Goal: Transaction & Acquisition: Book appointment/travel/reservation

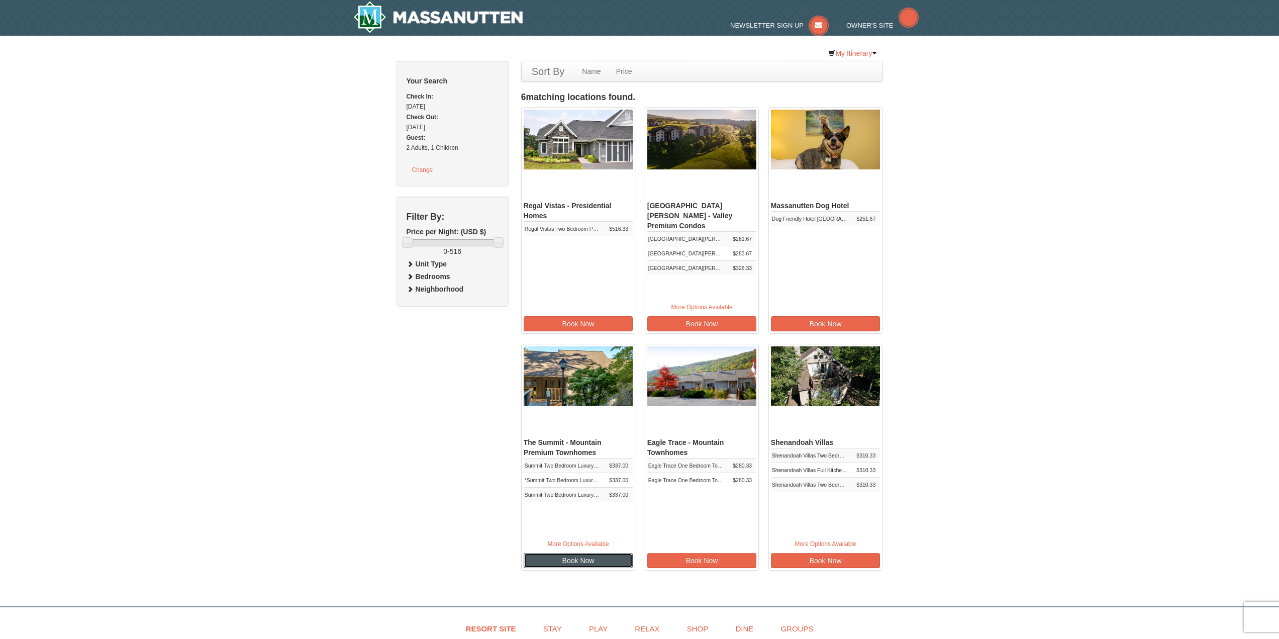
click at [609, 562] on link "Book Now" at bounding box center [579, 560] width 110 height 15
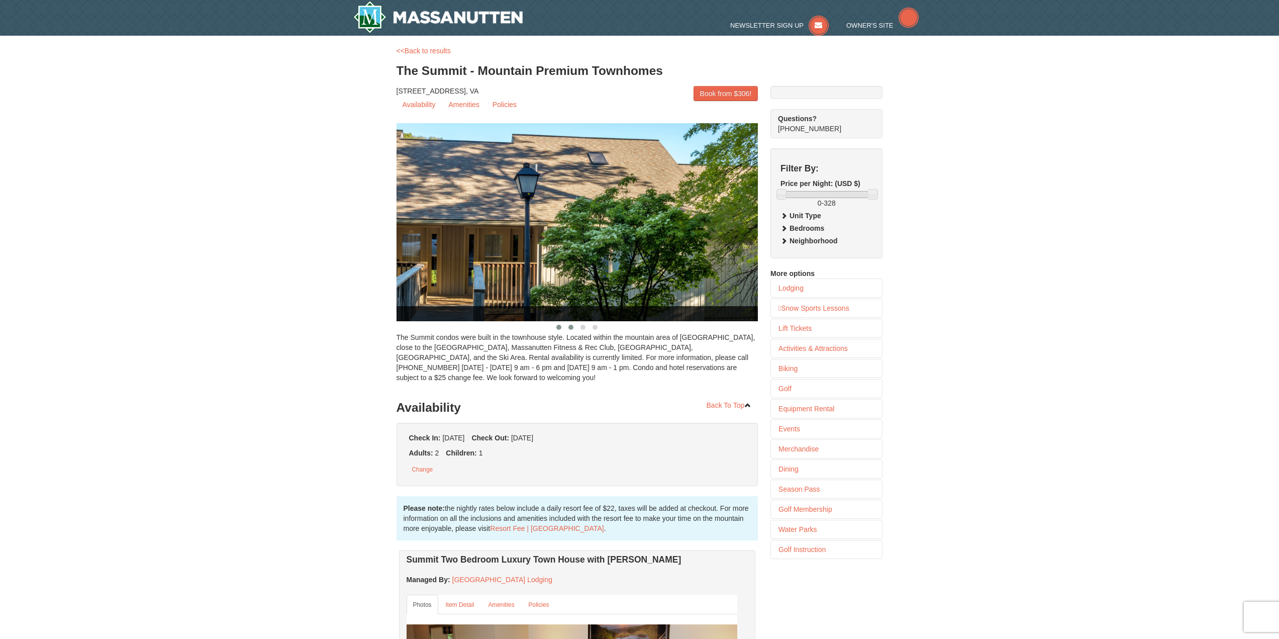
click at [572, 328] on span at bounding box center [571, 327] width 5 height 5
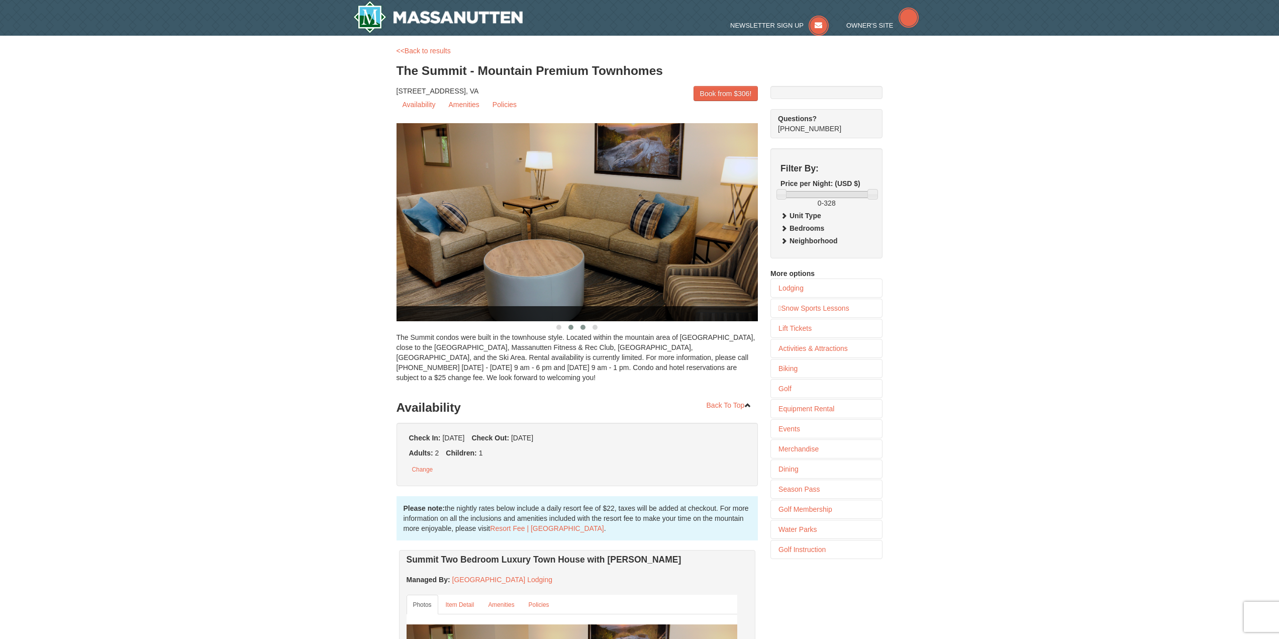
click at [586, 326] on button at bounding box center [583, 327] width 12 height 10
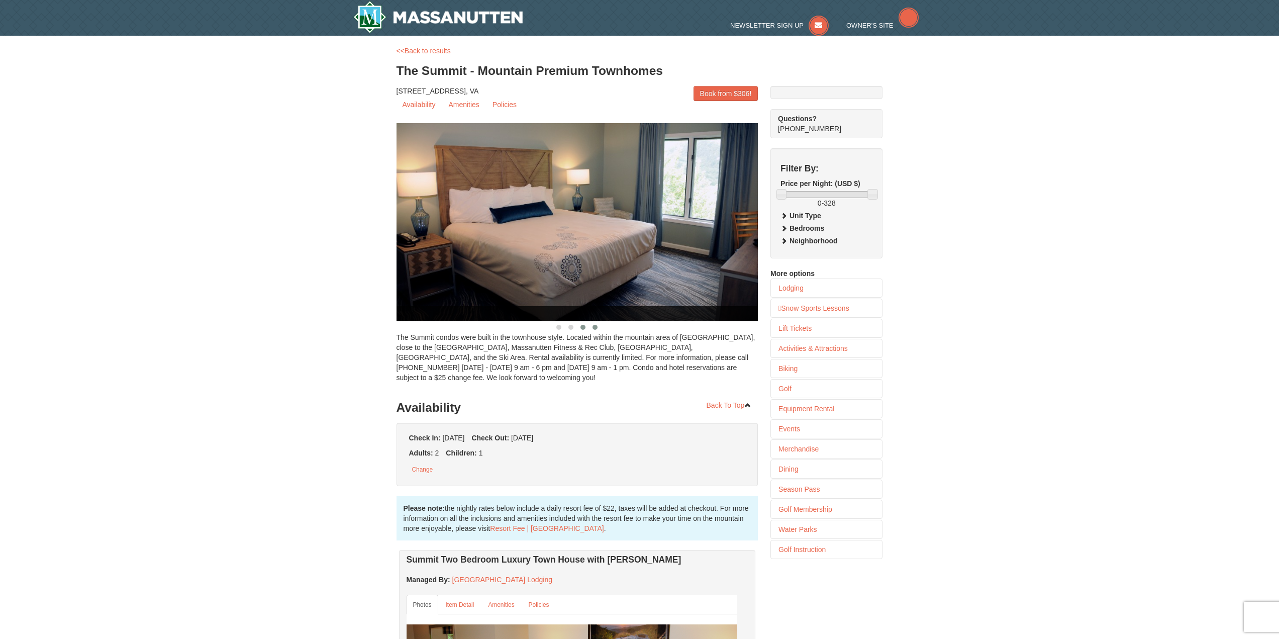
click at [598, 327] on button at bounding box center [595, 327] width 12 height 10
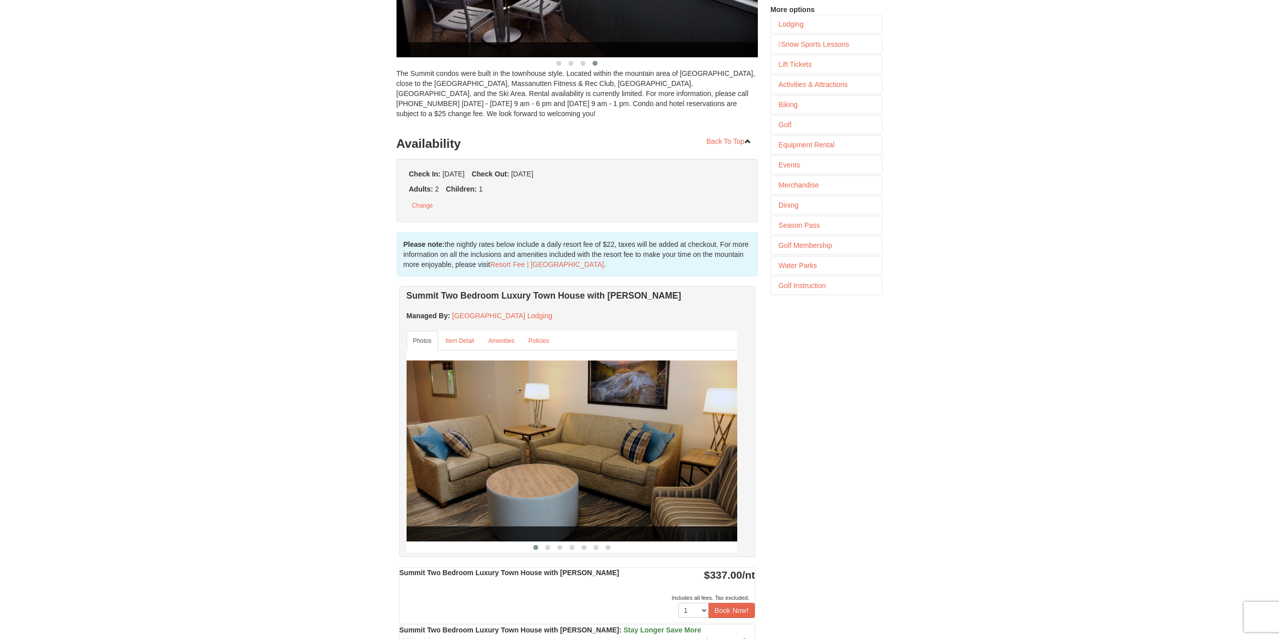
scroll to position [352, 0]
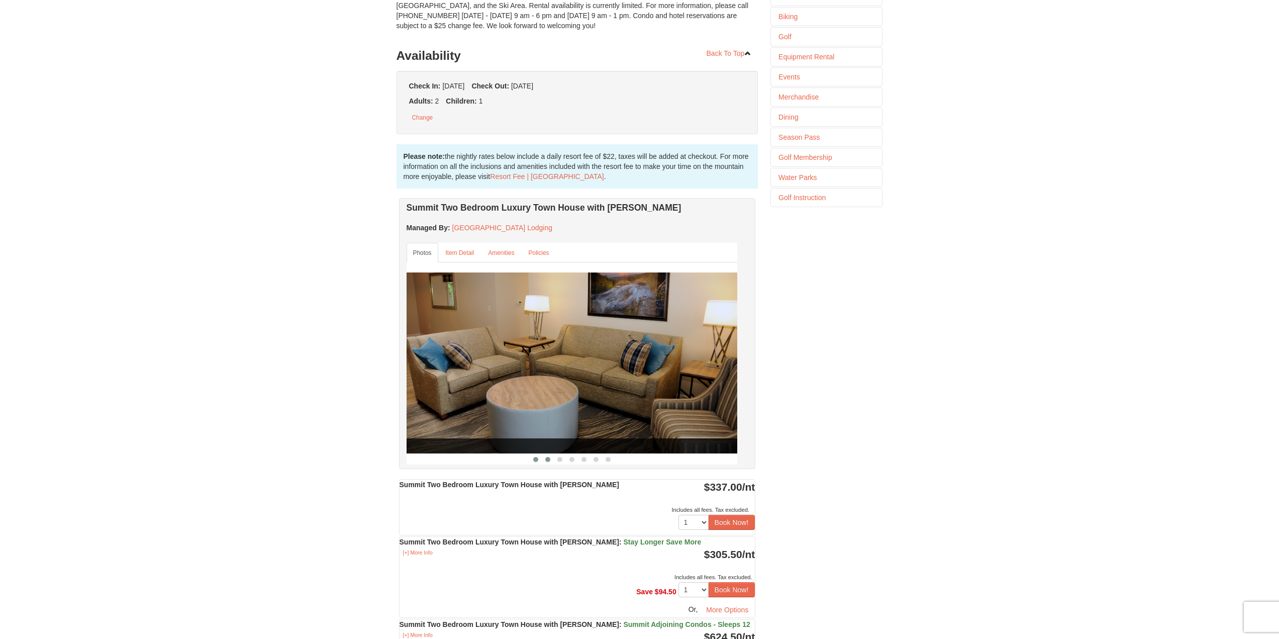
click at [549, 460] on span at bounding box center [547, 459] width 5 height 5
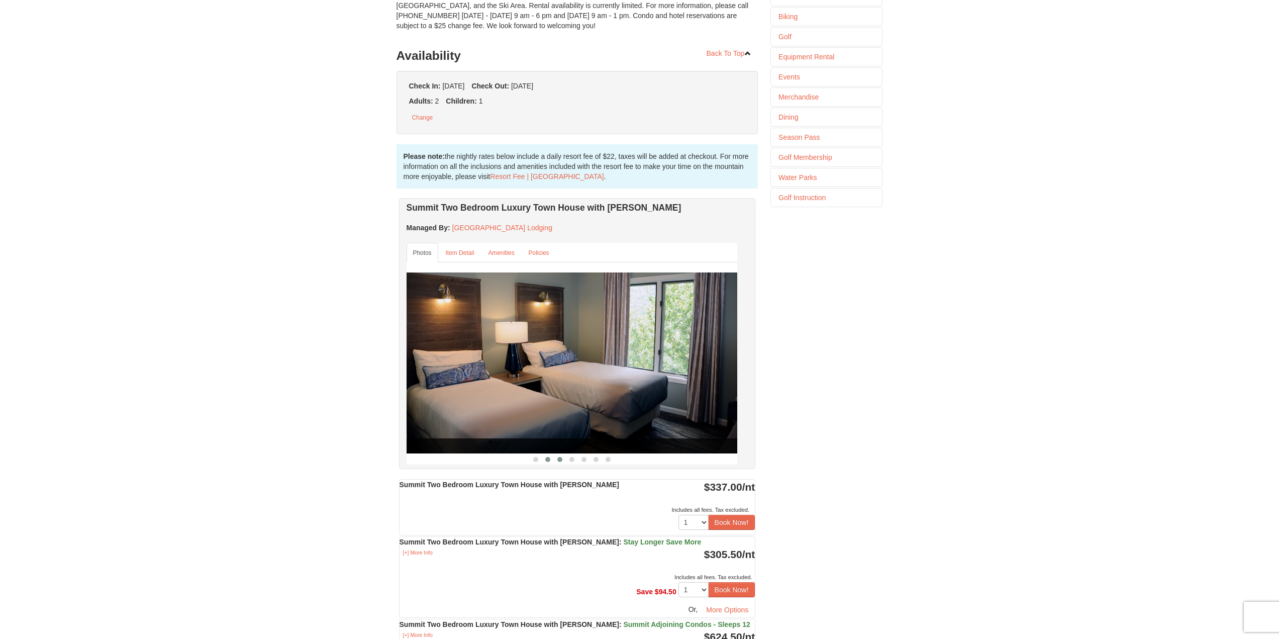
click at [561, 460] on span at bounding box center [560, 459] width 5 height 5
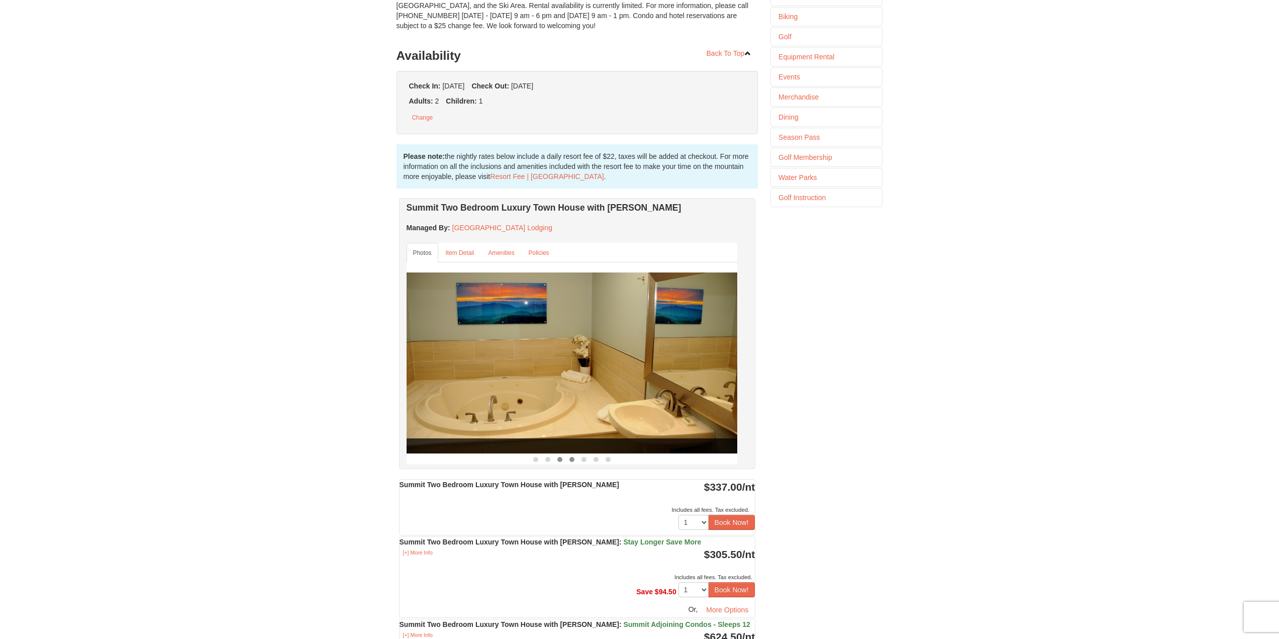
click at [575, 462] on button at bounding box center [572, 459] width 12 height 10
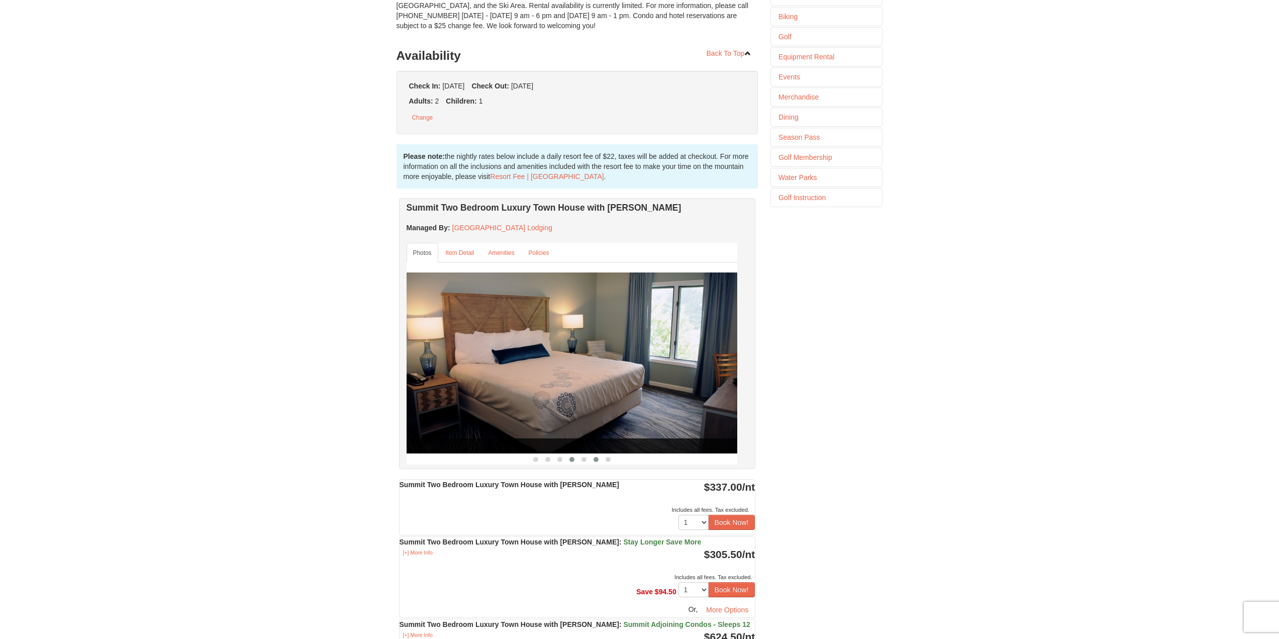
drag, startPoint x: 596, startPoint y: 463, endPoint x: 603, endPoint y: 464, distance: 7.1
click at [596, 463] on button at bounding box center [596, 459] width 12 height 10
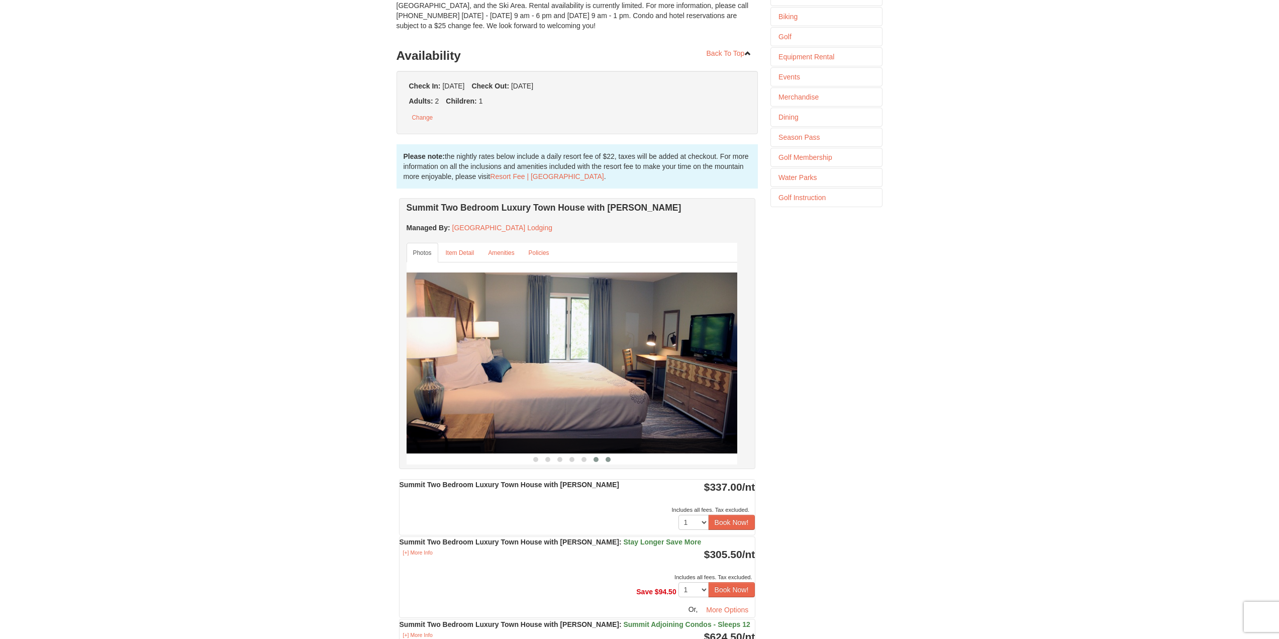
click at [603, 464] on button at bounding box center [608, 459] width 12 height 10
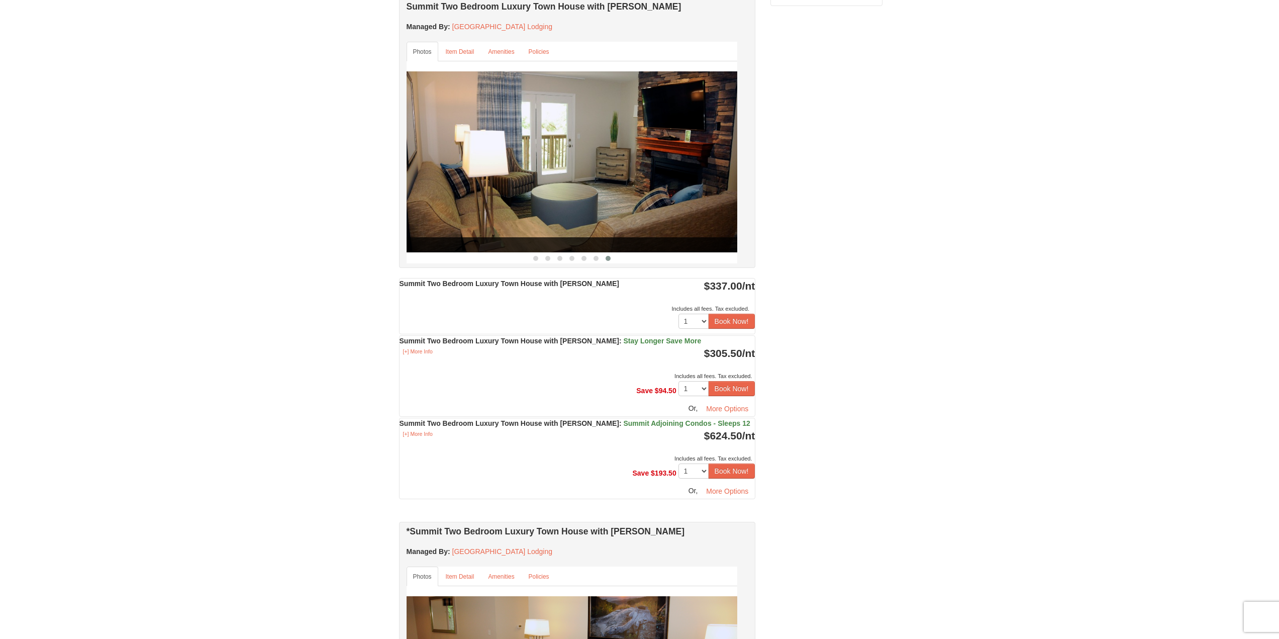
scroll to position [804, 0]
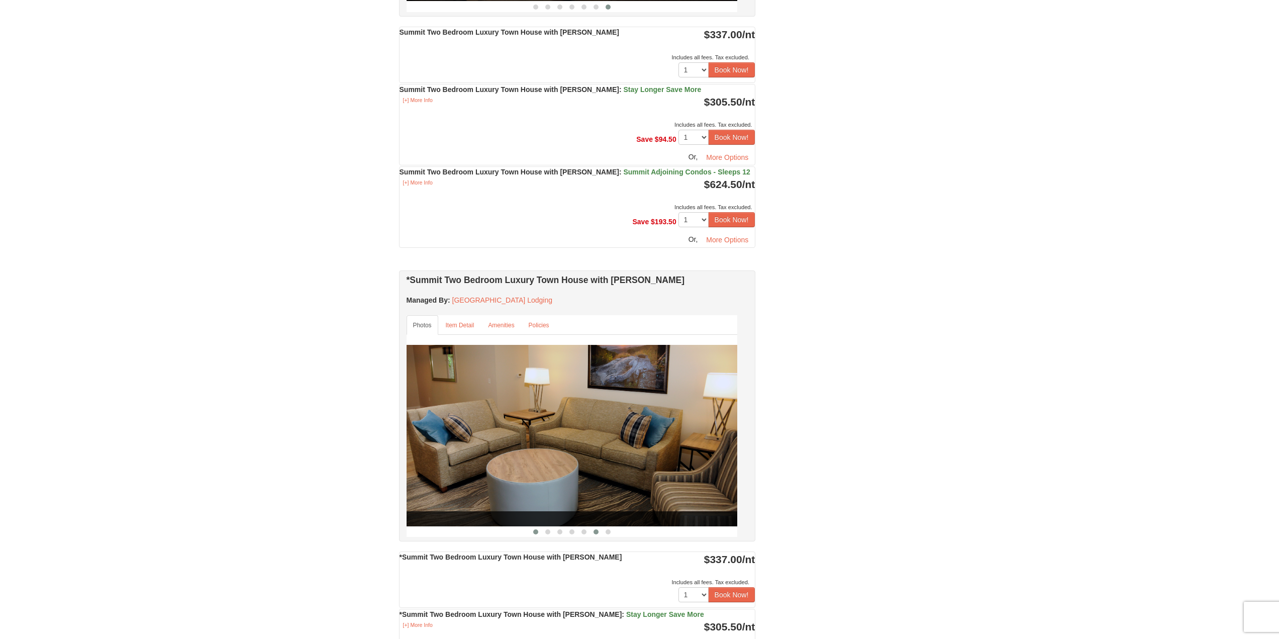
click at [598, 533] on span at bounding box center [596, 531] width 5 height 5
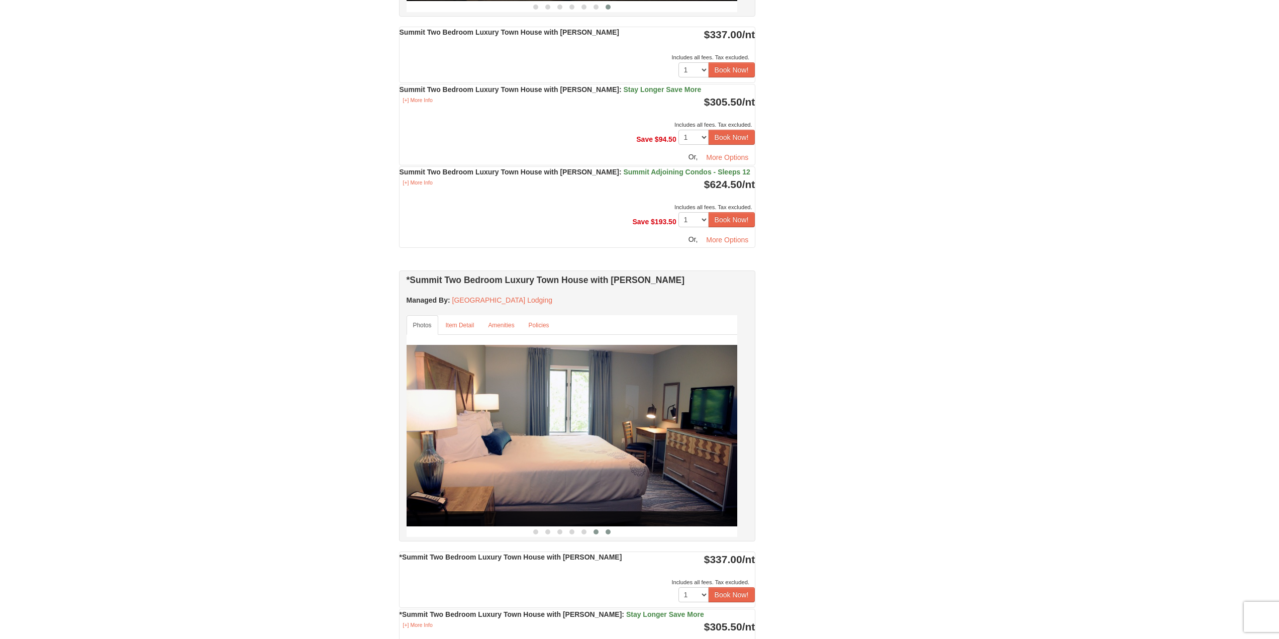
click at [605, 533] on button at bounding box center [608, 532] width 12 height 10
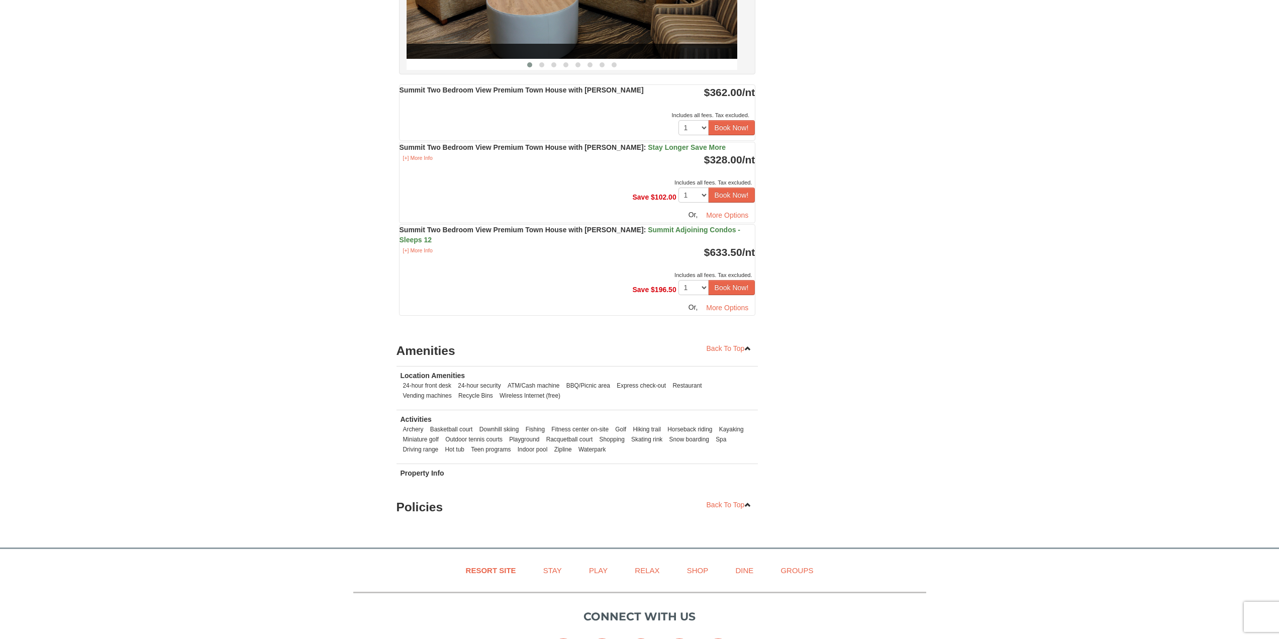
scroll to position [3511, 0]
